Goal: Task Accomplishment & Management: Use online tool/utility

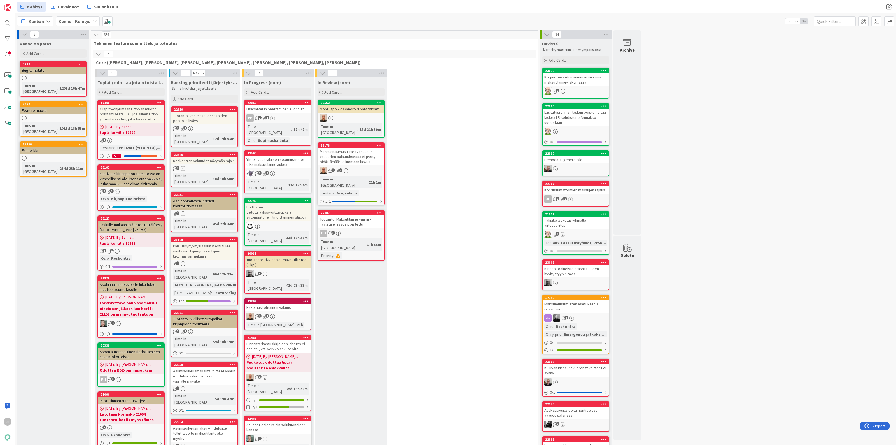
click at [213, 157] on div "Reskontran vakuudet-näkymän rajain" at bounding box center [204, 160] width 66 height 7
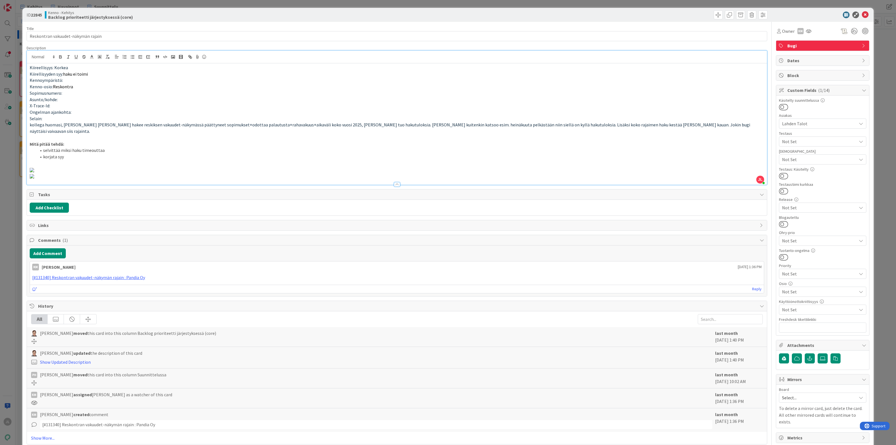
click at [324, 55] on div "[PERSON_NAME] [PERSON_NAME] joined 4 m ago Kiireellisyys: Korkea Kiirellisyyden…" at bounding box center [397, 118] width 740 height 134
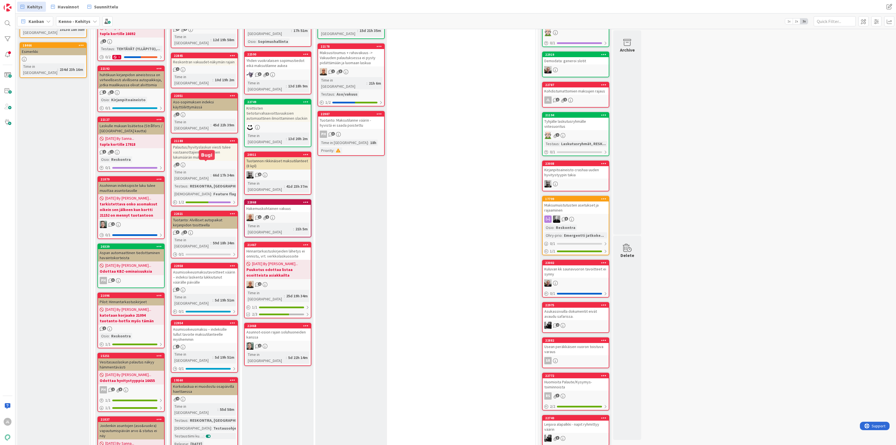
scroll to position [35, 0]
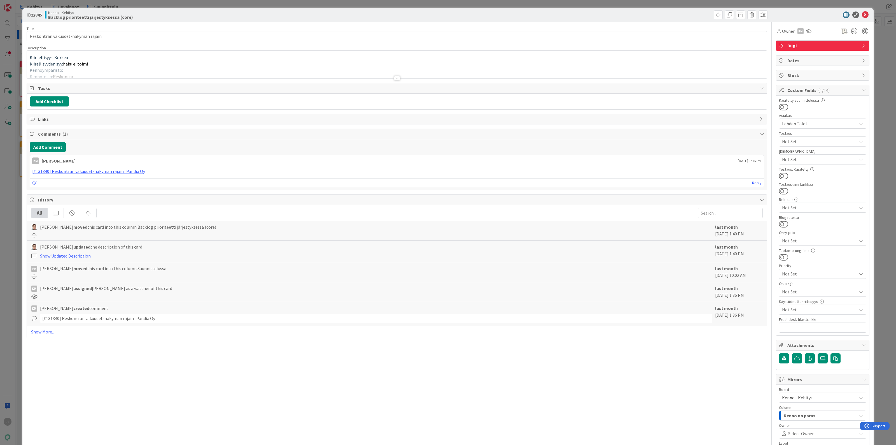
click at [147, 61] on p "Kiirellisyyden syy: haku ei toimi" at bounding box center [397, 64] width 734 height 6
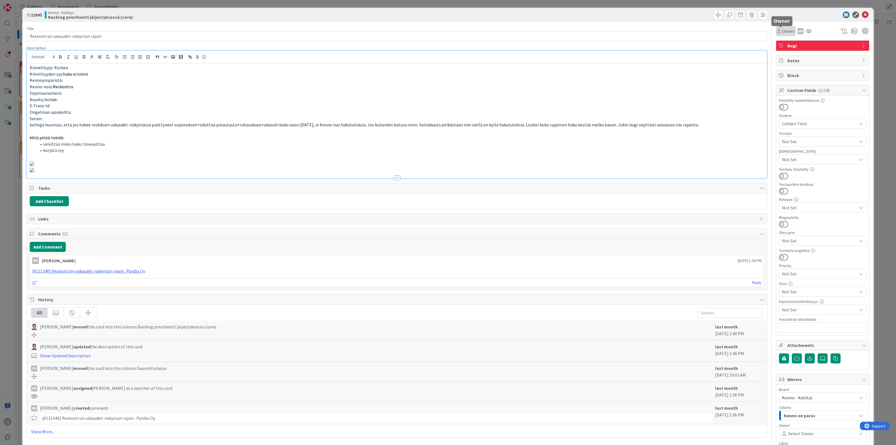
click at [785, 28] on span "Owner" at bounding box center [788, 31] width 13 height 7
click at [797, 73] on span "[PERSON_NAME]" at bounding box center [810, 72] width 27 height 8
click at [714, 15] on span at bounding box center [718, 14] width 9 height 9
click at [739, 61] on span "Backlog prioriteetti järjestyksessä (core)" at bounding box center [753, 61] width 64 height 7
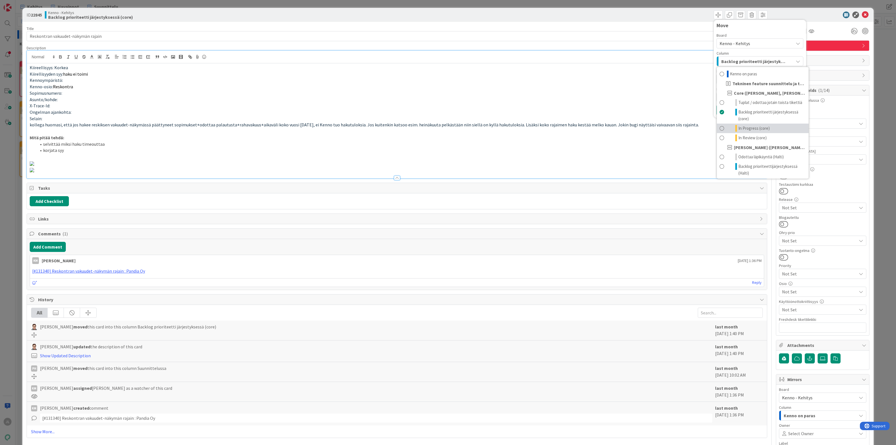
click at [752, 132] on span "In Progress (core)" at bounding box center [753, 128] width 31 height 7
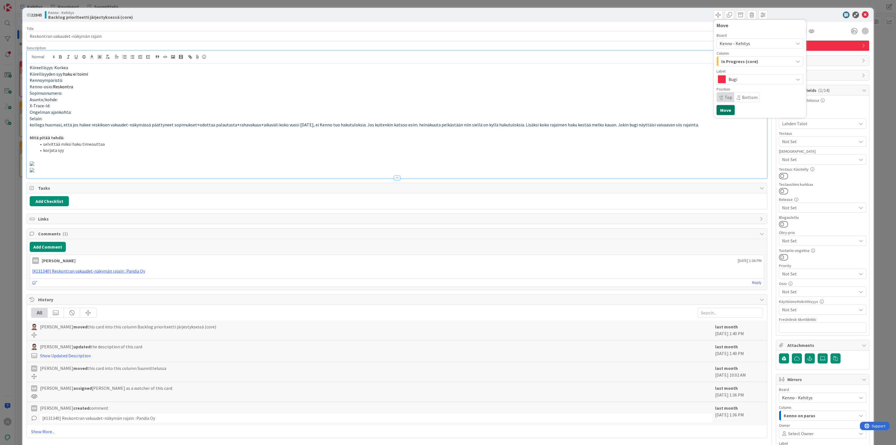
click at [724, 111] on button "Move" at bounding box center [725, 110] width 18 height 10
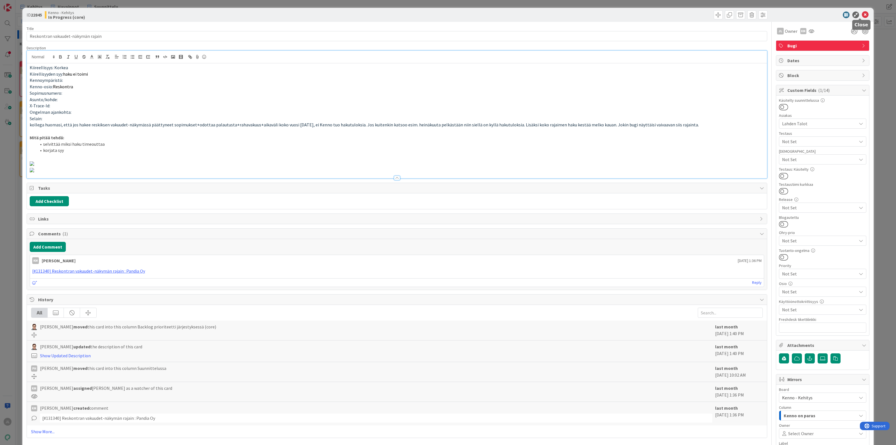
click at [862, 12] on icon at bounding box center [865, 14] width 7 height 7
